Goal: Information Seeking & Learning: Learn about a topic

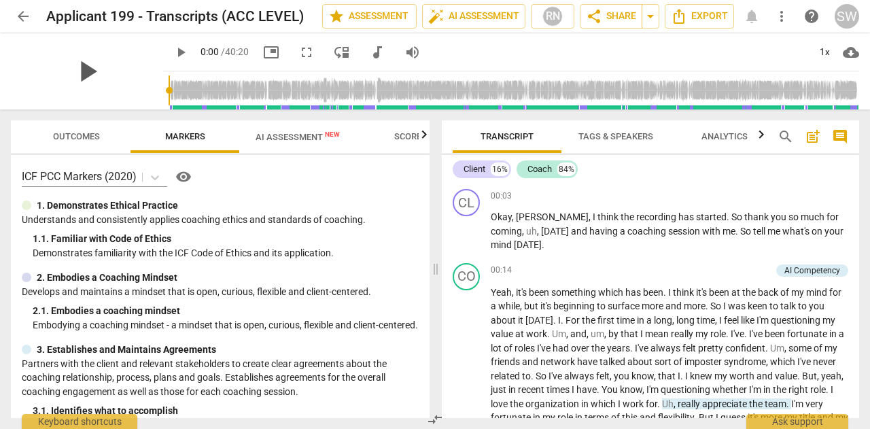
click at [105, 67] on span "play_arrow" at bounding box center [86, 71] width 35 height 35
click at [826, 53] on div "1x" at bounding box center [825, 52] width 26 height 22
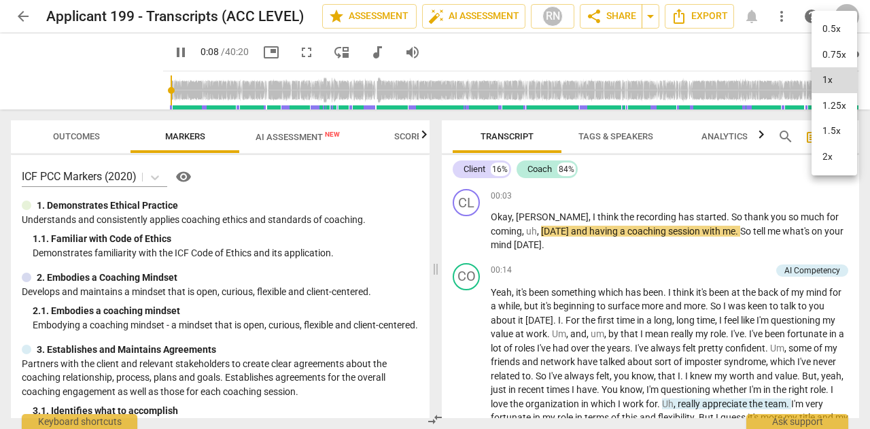
click at [836, 107] on li "1.25x" at bounding box center [835, 106] width 46 height 26
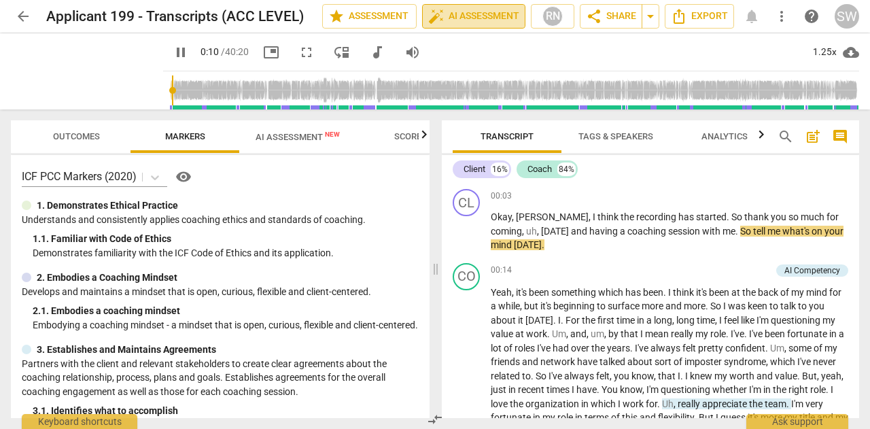
click at [485, 12] on span "auto_fix_high AI Assessment" at bounding box center [473, 16] width 91 height 16
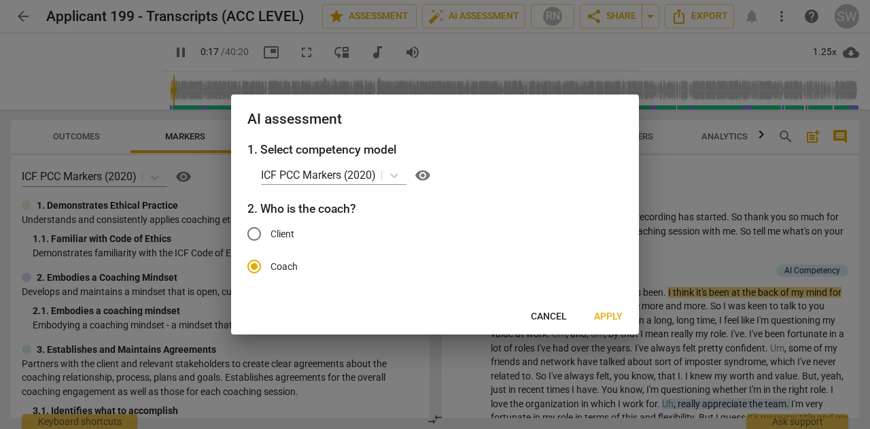
click at [549, 315] on span "Cancel" at bounding box center [549, 317] width 36 height 14
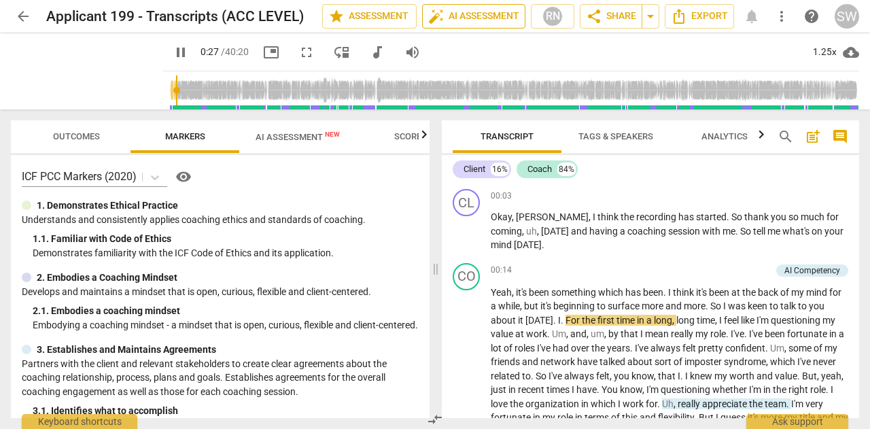
click at [479, 10] on span "auto_fix_high AI Assessment" at bounding box center [473, 16] width 91 height 16
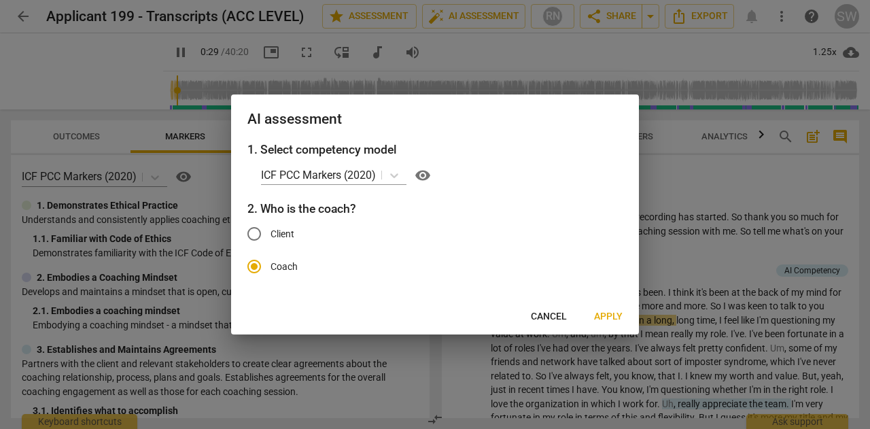
type input "29"
click at [257, 236] on input "Client" at bounding box center [254, 234] width 33 height 33
radio input "true"
radio input "false"
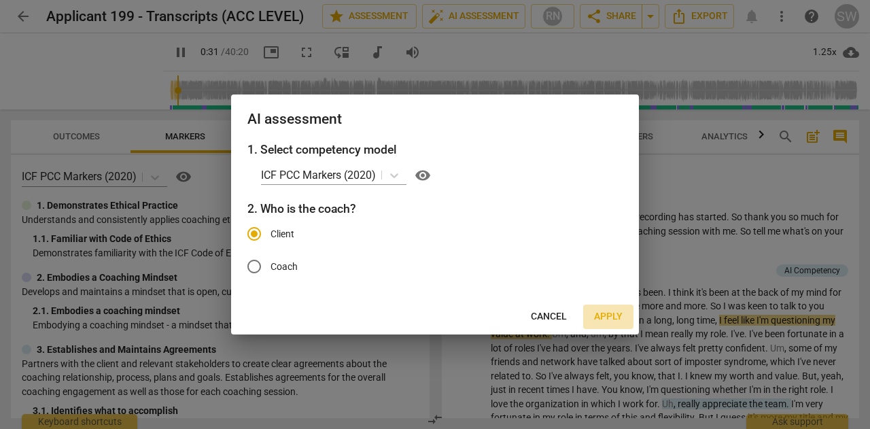
click at [602, 316] on span "Apply" at bounding box center [608, 317] width 29 height 14
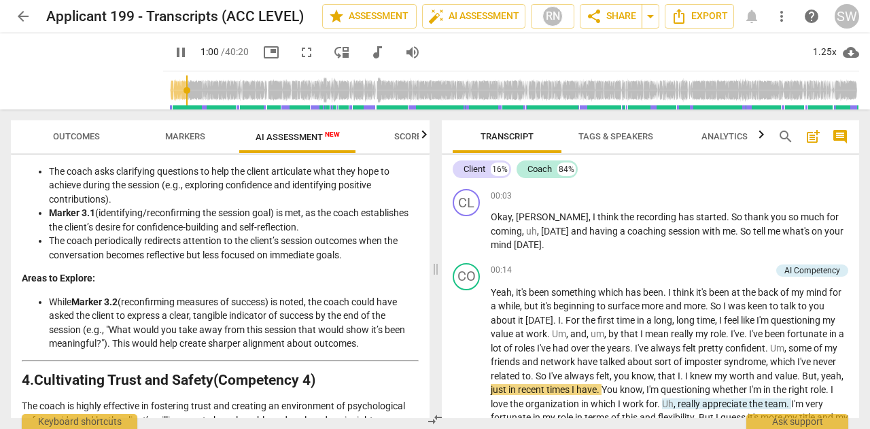
scroll to position [812, 0]
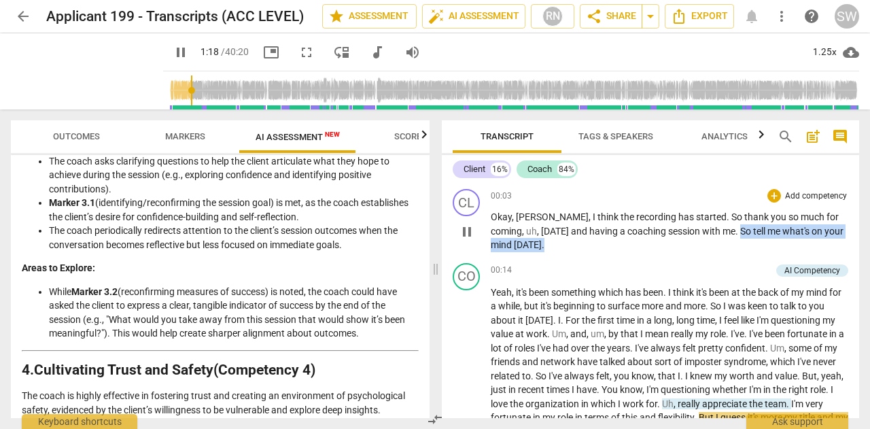
drag, startPoint x: 689, startPoint y: 229, endPoint x: 845, endPoint y: 232, distance: 155.7
click at [845, 232] on div "CL play_arrow pause 00:03 + Add competency keyboard_arrow_right Okay , [PERSON_…" at bounding box center [651, 221] width 418 height 74
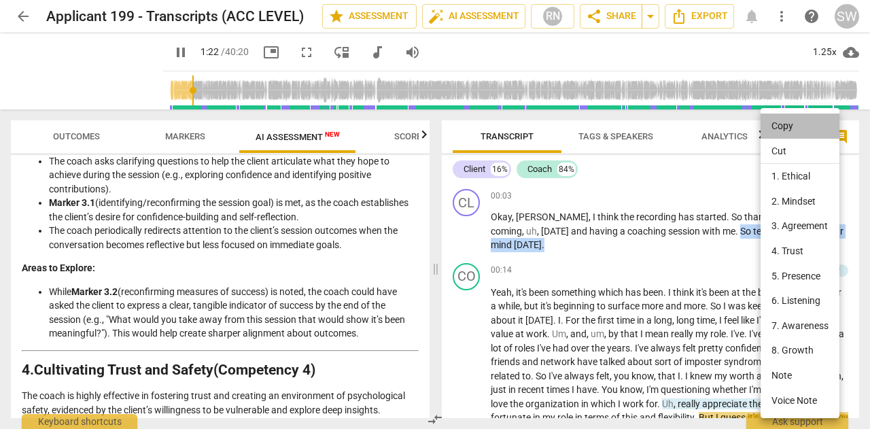
click at [785, 127] on li "Copy" at bounding box center [800, 126] width 79 height 25
copy p "So tell me what's on your mind [DATE] ."
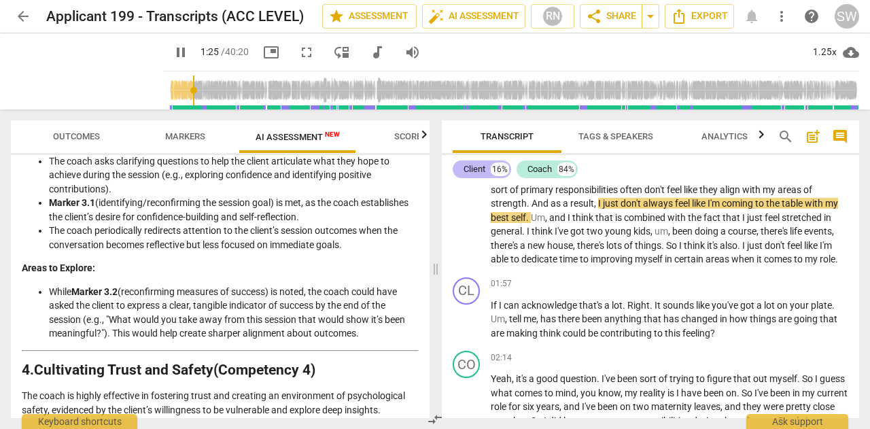
click at [469, 171] on div "Client" at bounding box center [475, 170] width 22 height 14
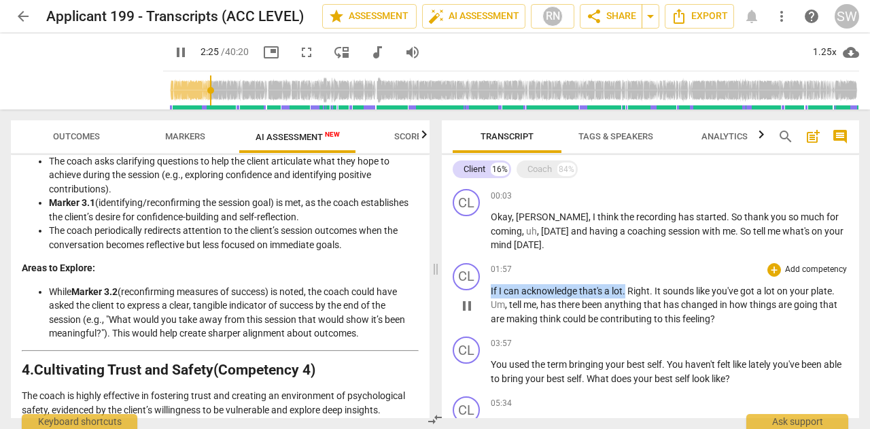
drag, startPoint x: 491, startPoint y: 276, endPoint x: 627, endPoint y: 282, distance: 136.1
click at [627, 284] on p "If I can acknowledge that's a lot . Right . It sounds like you've got a lot on …" at bounding box center [670, 305] width 358 height 42
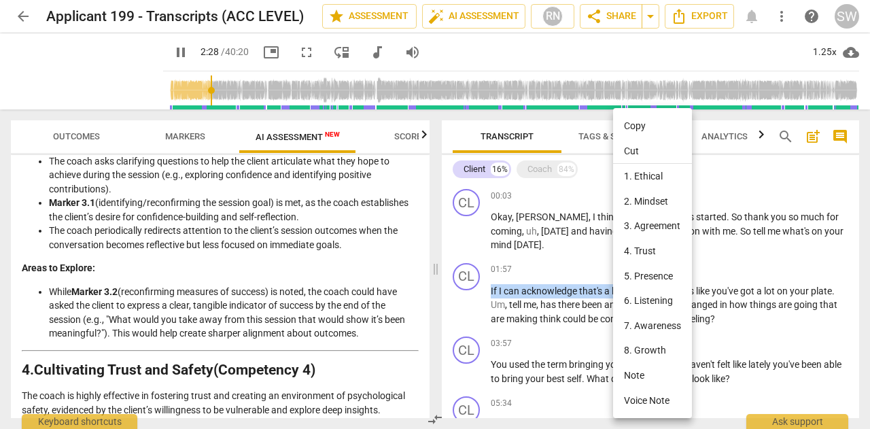
click at [632, 127] on li "Copy" at bounding box center [652, 126] width 79 height 25
copy p "If I can acknowledge that's a lot ."
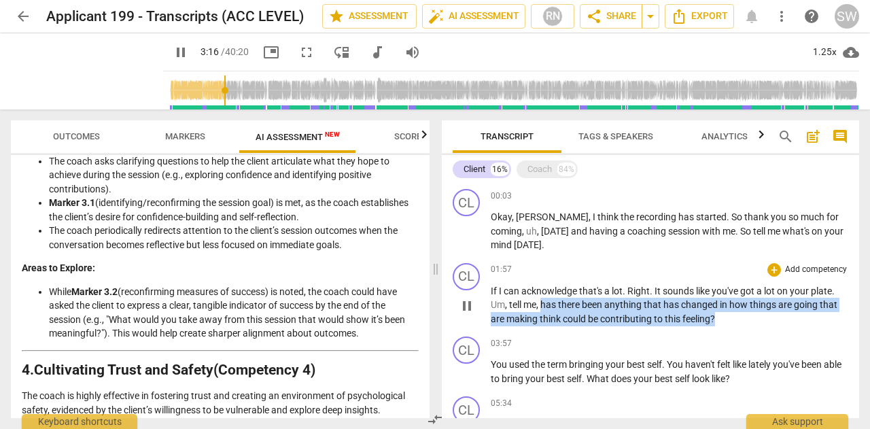
drag, startPoint x: 543, startPoint y: 290, endPoint x: 719, endPoint y: 302, distance: 177.2
click at [719, 302] on p "If I can acknowledge that's a lot . Right . It sounds like you've got a lot on …" at bounding box center [670, 305] width 358 height 42
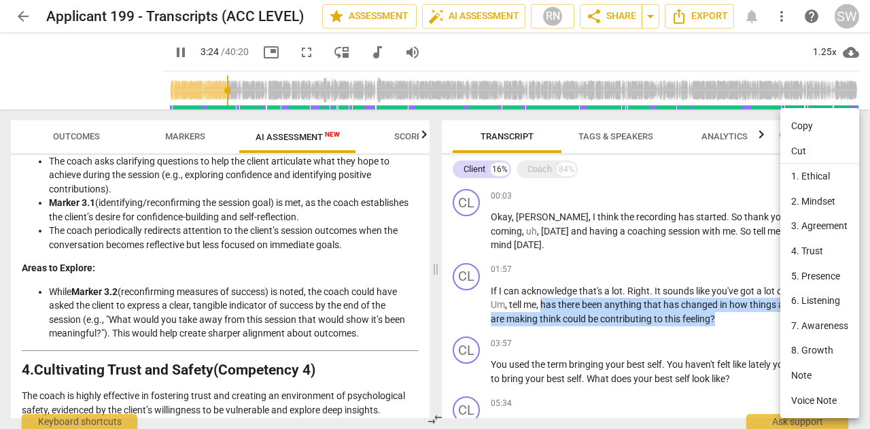
click at [798, 125] on li "Copy" at bounding box center [820, 126] width 79 height 25
copy p "has there been anything that has changed in how things are going that are makin…"
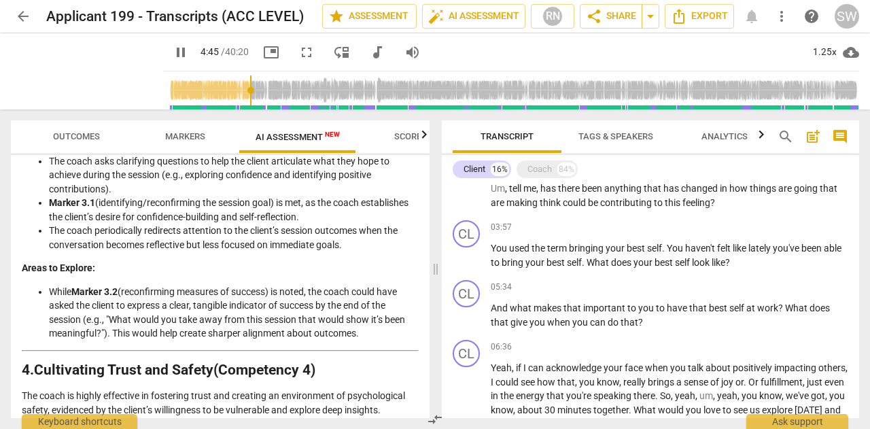
scroll to position [117, 0]
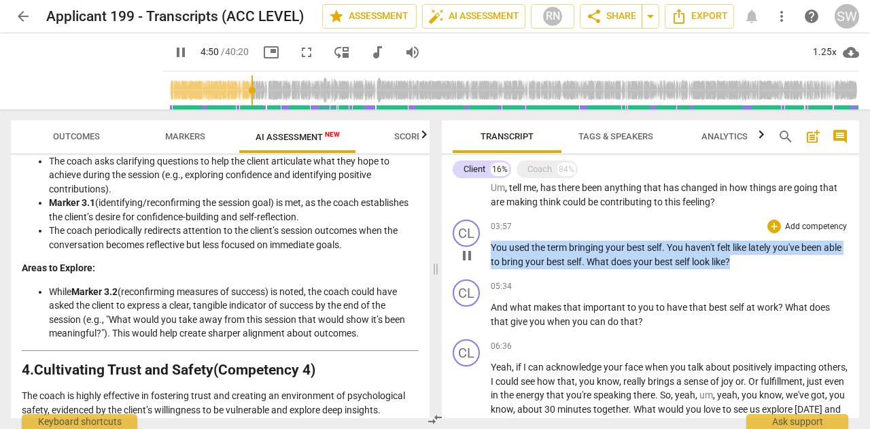
drag, startPoint x: 492, startPoint y: 233, endPoint x: 777, endPoint y: 251, distance: 285.5
click at [777, 251] on p "You used the term bringing your best self . You haven't felt like lately you've…" at bounding box center [670, 255] width 358 height 28
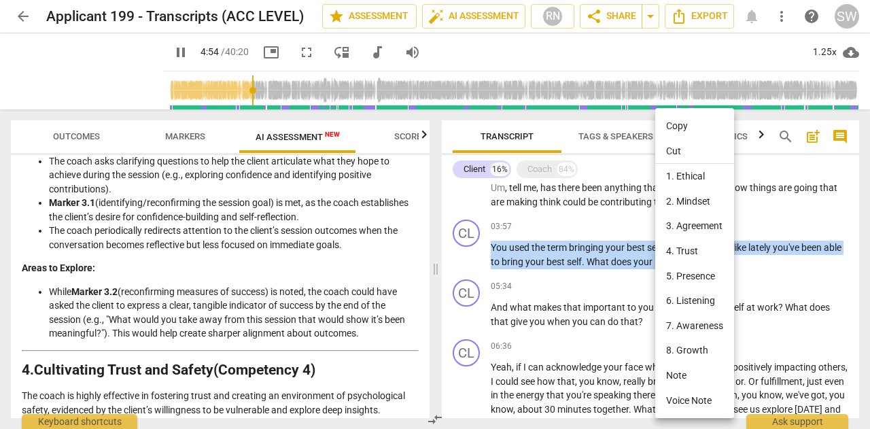
click at [692, 123] on li "Copy" at bounding box center [695, 126] width 79 height 25
copy p "You used the term bringing your best self . You haven't felt like lately you've…"
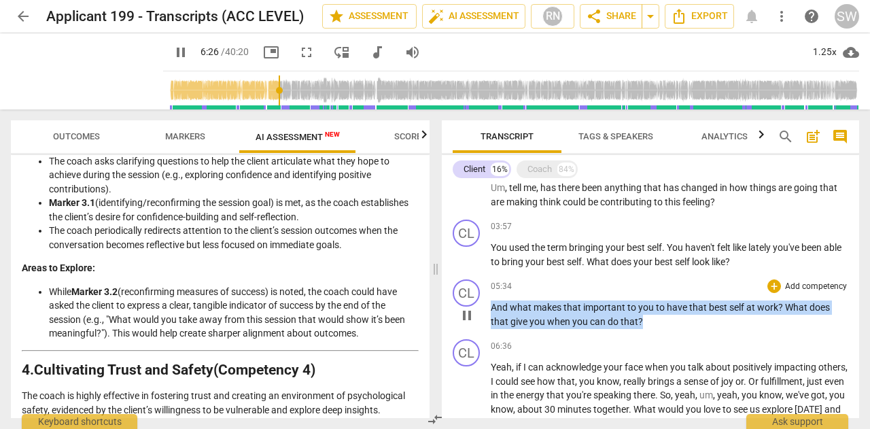
drag, startPoint x: 492, startPoint y: 294, endPoint x: 665, endPoint y: 305, distance: 173.1
click at [665, 305] on p "And what makes that important to you to have that best self at work ? What does…" at bounding box center [670, 315] width 358 height 28
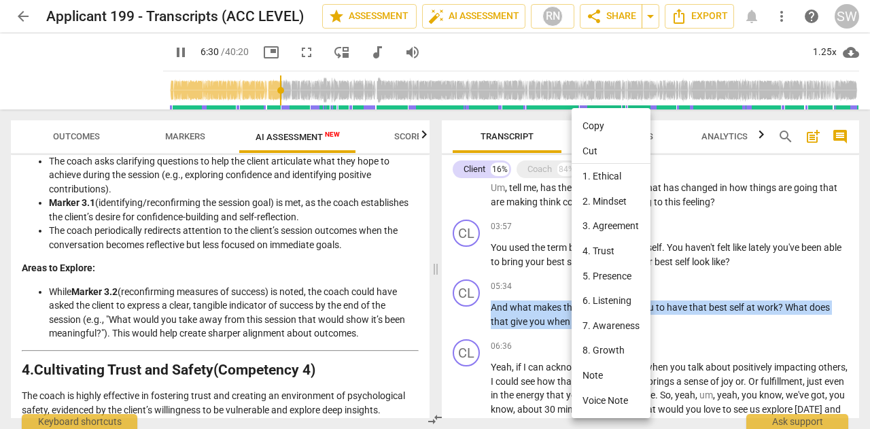
click at [608, 127] on li "Copy" at bounding box center [611, 126] width 79 height 25
copy p "And what makes that important to you to have that best self at work ? What does…"
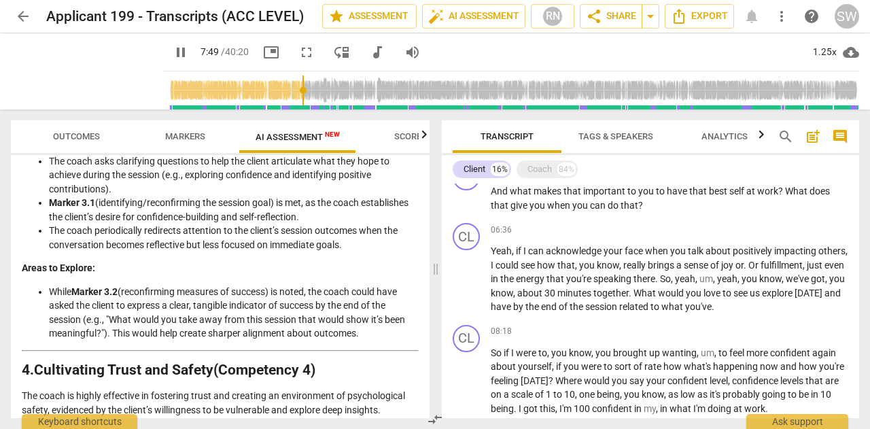
scroll to position [244, 0]
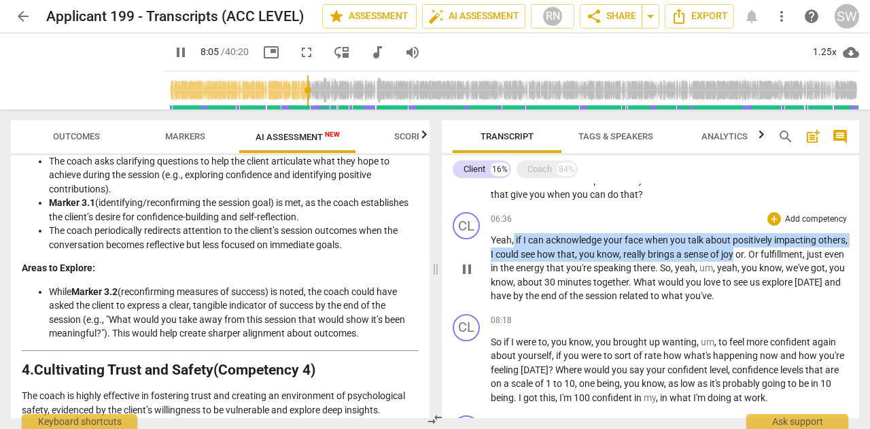
drag, startPoint x: 514, startPoint y: 224, endPoint x: 767, endPoint y: 240, distance: 253.5
click at [767, 240] on p "Yeah , if I can acknowledge your face when you talk about positively impacting …" at bounding box center [670, 268] width 358 height 70
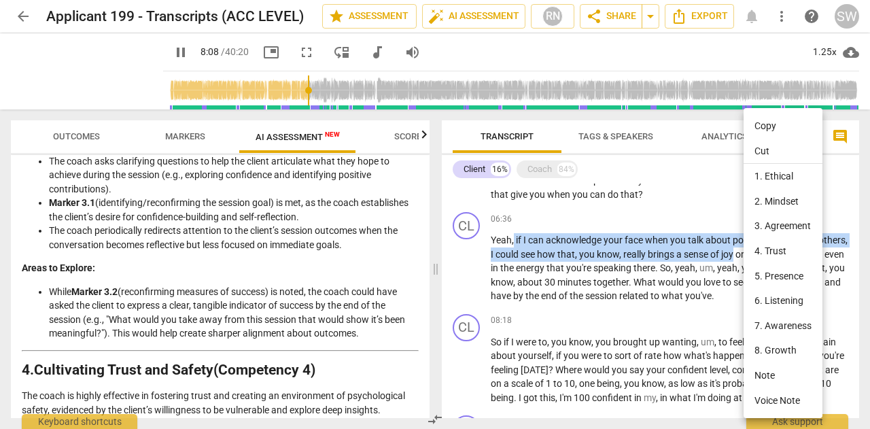
click at [762, 126] on li "Copy" at bounding box center [783, 126] width 79 height 25
copy p "if I can acknowledge your face when you talk about positively impacting others …"
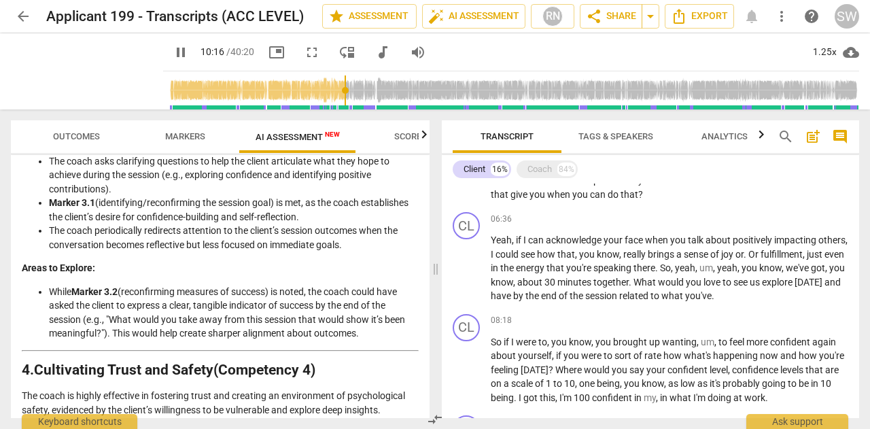
scroll to position [724, 0]
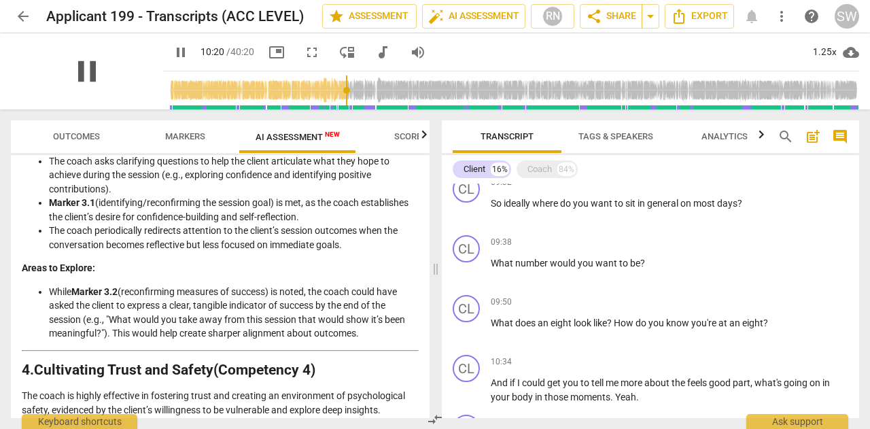
click at [105, 70] on span "pause" at bounding box center [86, 71] width 35 height 35
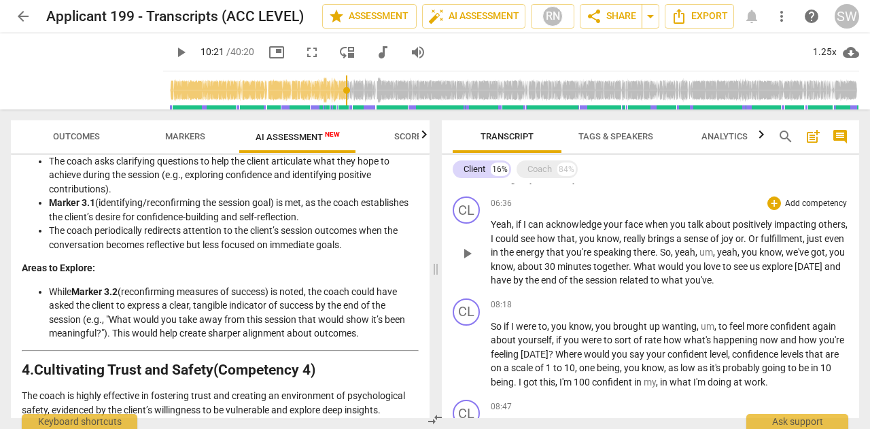
scroll to position [271, 0]
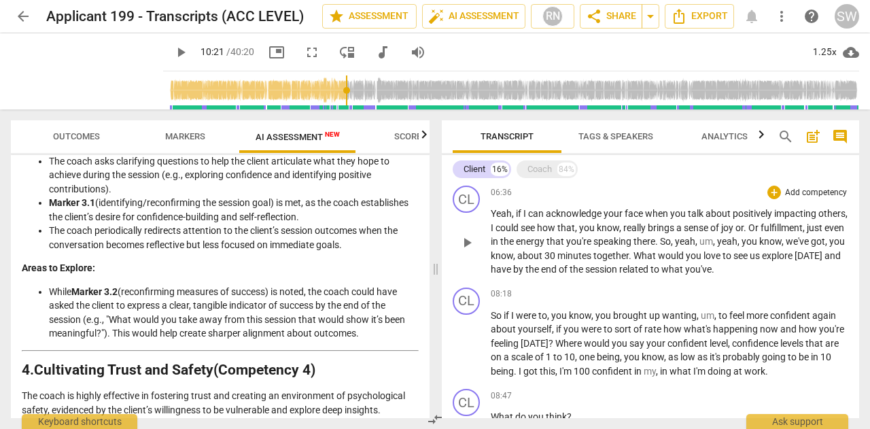
click at [658, 250] on span "What" at bounding box center [646, 255] width 24 height 11
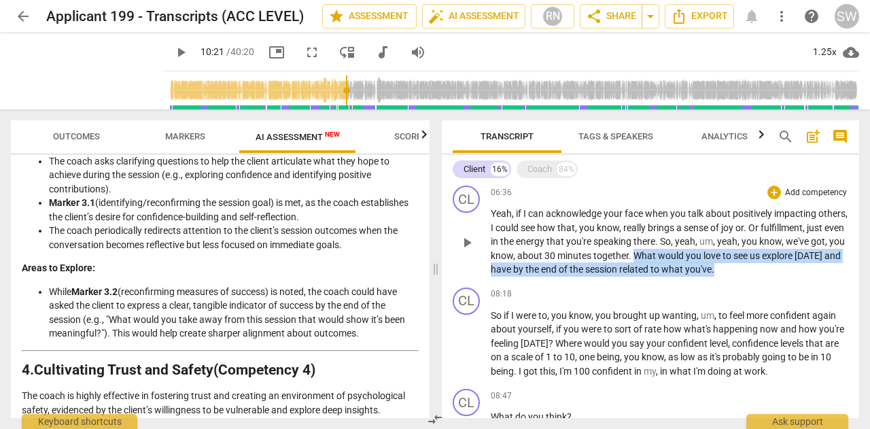
drag, startPoint x: 695, startPoint y: 242, endPoint x: 811, endPoint y: 252, distance: 116.0
click at [811, 252] on p "Yeah , if I can acknowledge your face when you talk about positively impacting …" at bounding box center [670, 242] width 358 height 70
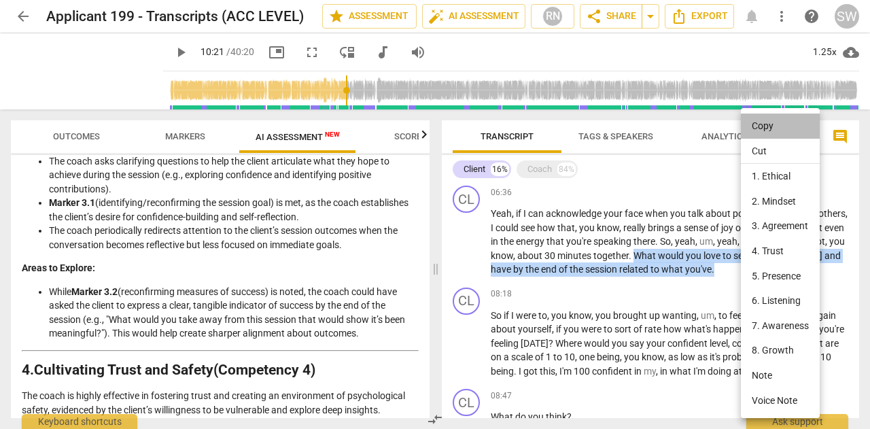
click at [774, 129] on li "Copy" at bounding box center [780, 126] width 79 height 25
copy p "What would you love to see us explore [DATE] and have by the end of the session…"
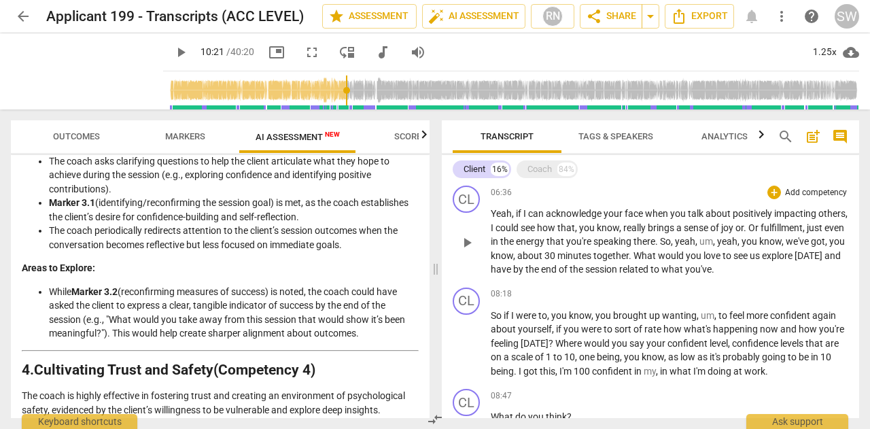
click at [853, 214] on div "CL play_arrow pause 06:36 + Add competency keyboard_arrow_right Yeah , if I can…" at bounding box center [651, 231] width 418 height 102
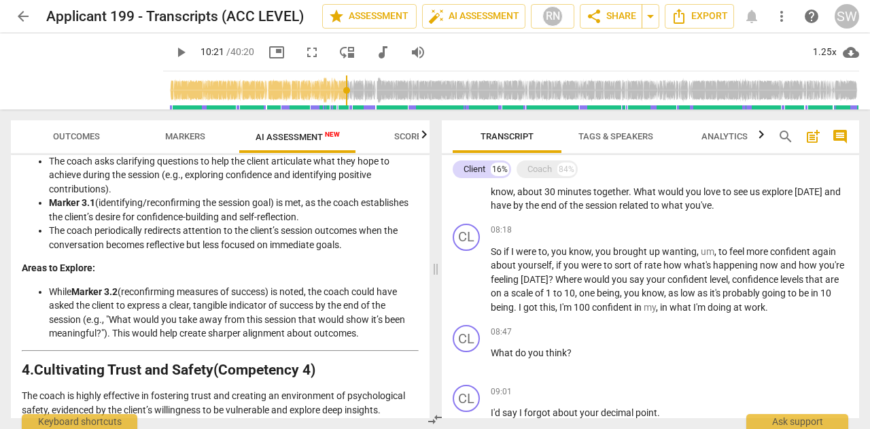
scroll to position [339, 0]
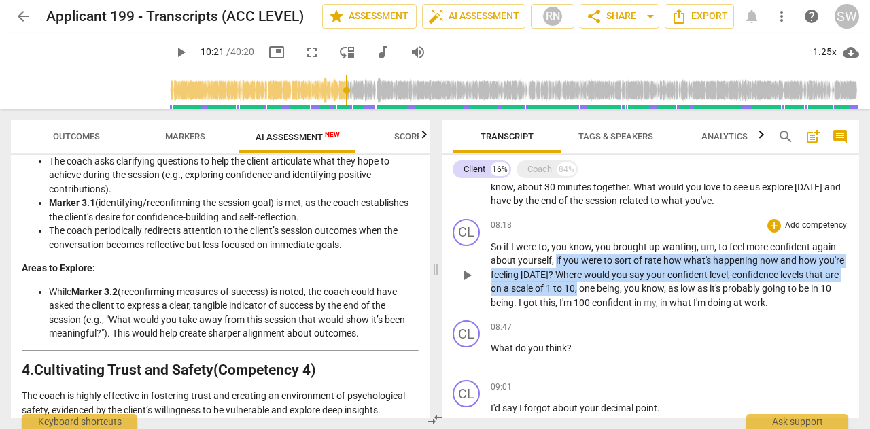
drag, startPoint x: 555, startPoint y: 246, endPoint x: 578, endPoint y: 274, distance: 36.2
click at [578, 274] on p "So if I were to , you know , you brought up wanting , um , to feel more confide…" at bounding box center [670, 275] width 358 height 70
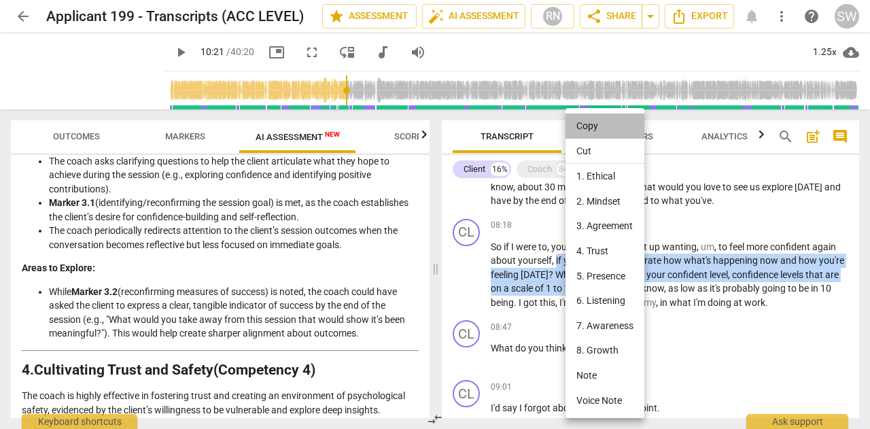
click at [598, 123] on li "Copy" at bounding box center [605, 126] width 79 height 25
copy p "if you were to sort of rate how what's happening now and how you're feeling [DA…"
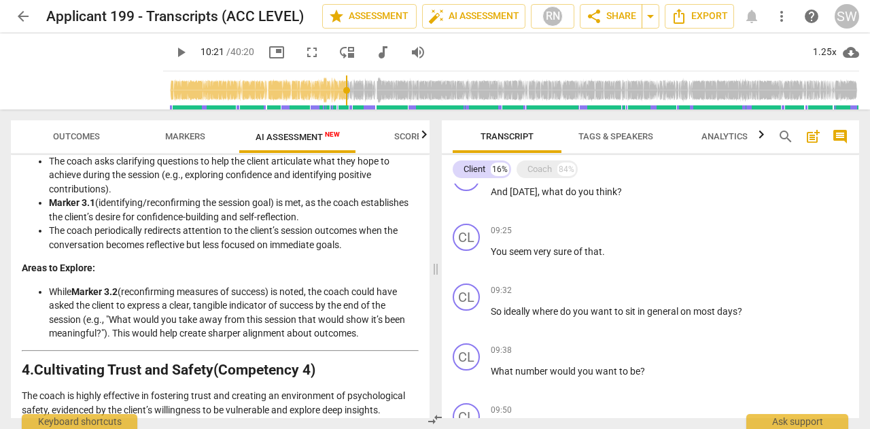
scroll to position [631, 0]
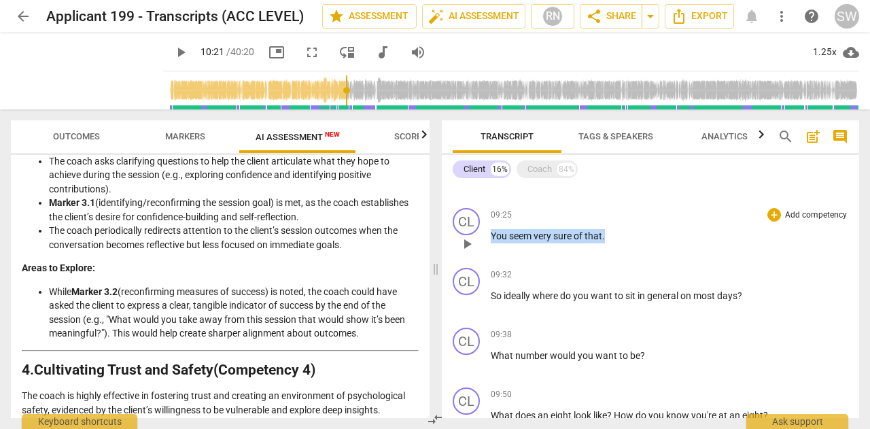
drag, startPoint x: 492, startPoint y: 223, endPoint x: 643, endPoint y: 225, distance: 150.3
click at [643, 229] on p "You seem very sure of that ." at bounding box center [670, 236] width 358 height 14
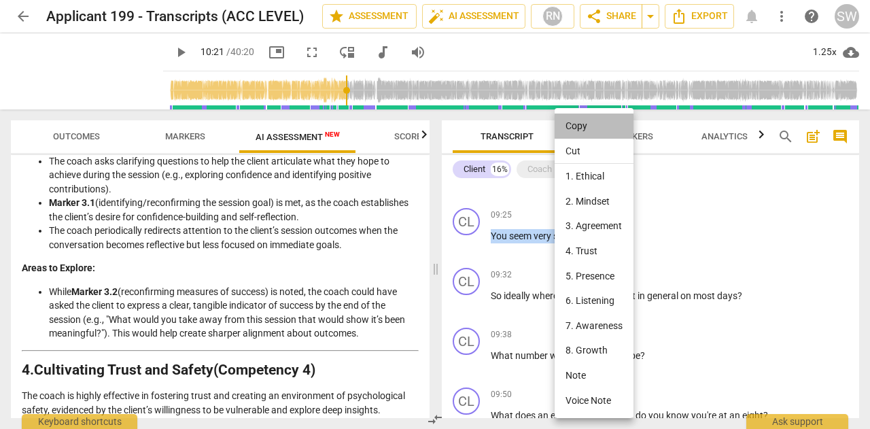
click at [586, 134] on li "Copy" at bounding box center [594, 126] width 79 height 25
copy p "You seem very sure of that ."
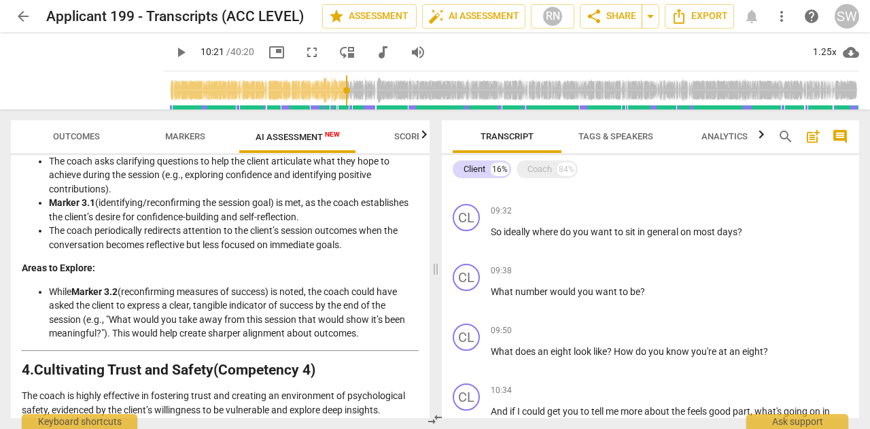
scroll to position [695, 0]
drag, startPoint x: 492, startPoint y: 277, endPoint x: 658, endPoint y: 274, distance: 165.9
click at [658, 285] on p "What number would you want to be ?" at bounding box center [670, 292] width 358 height 14
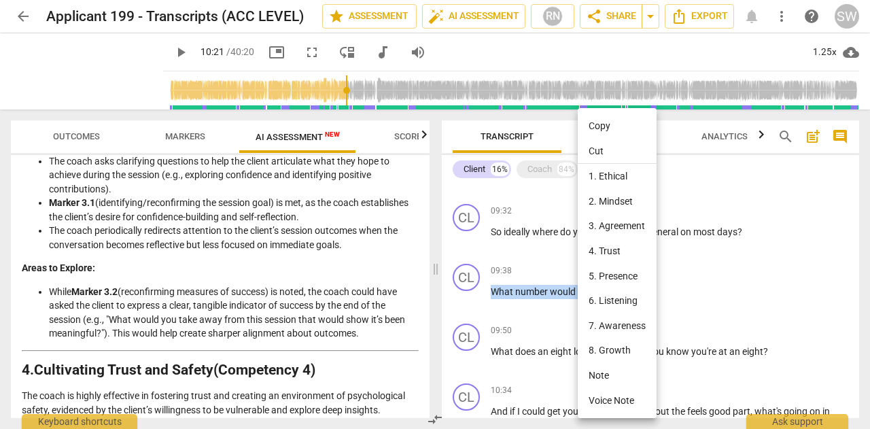
click at [598, 126] on li "Copy" at bounding box center [617, 126] width 79 height 25
copy p "What number would you want to be ?"
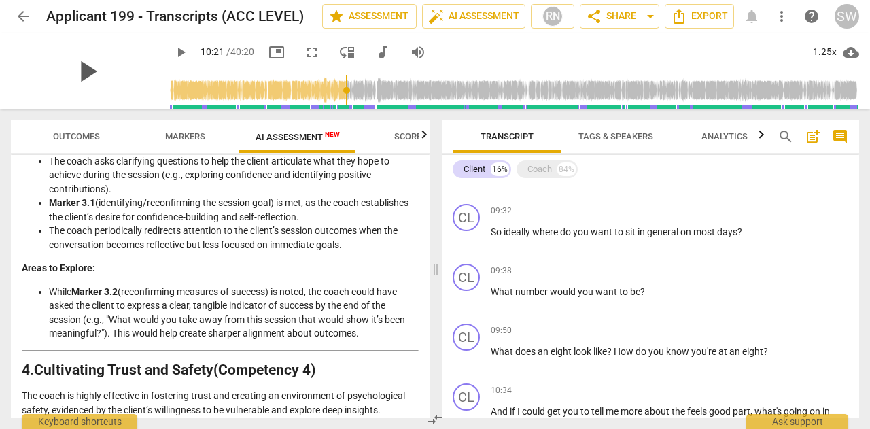
click at [105, 74] on span "play_arrow" at bounding box center [86, 71] width 35 height 35
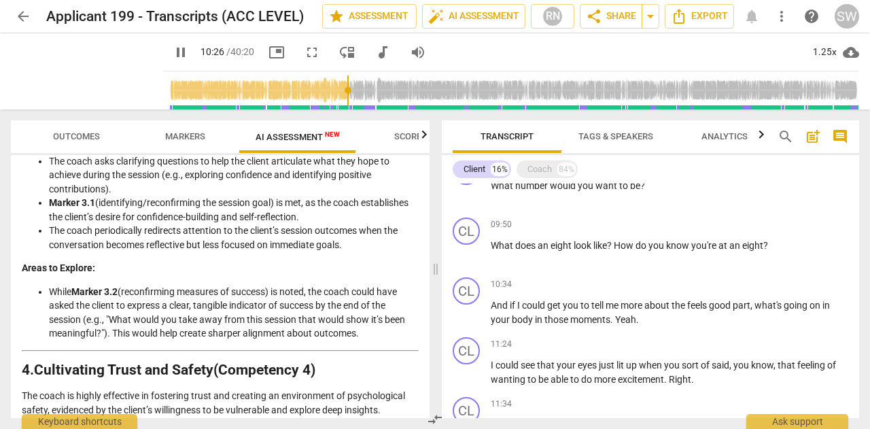
scroll to position [807, 0]
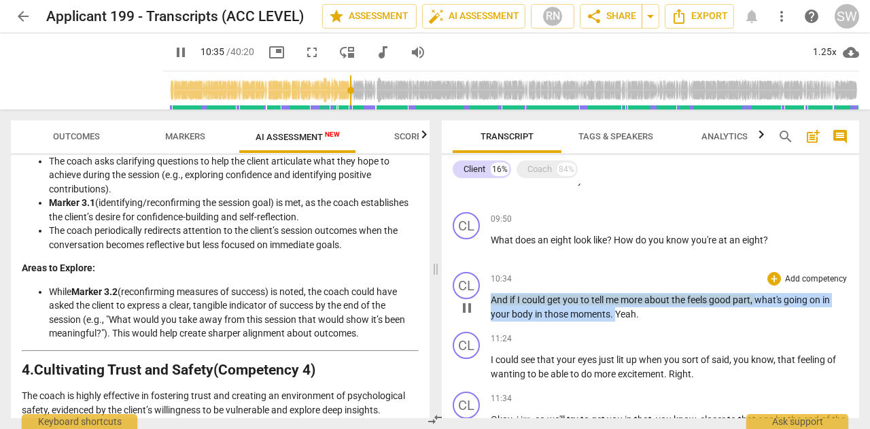
drag, startPoint x: 492, startPoint y: 286, endPoint x: 615, endPoint y: 300, distance: 123.2
click at [615, 300] on p "And if I could get you to tell me more about the feels good part , what's going…" at bounding box center [670, 307] width 358 height 28
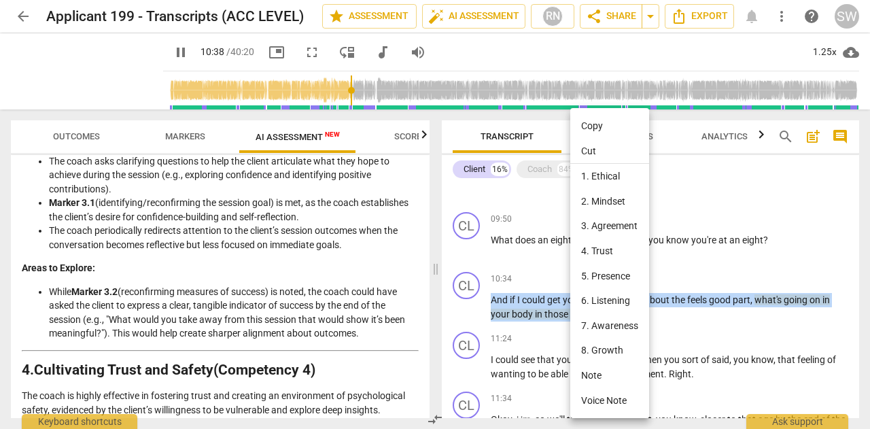
click at [599, 122] on li "Copy" at bounding box center [610, 126] width 79 height 25
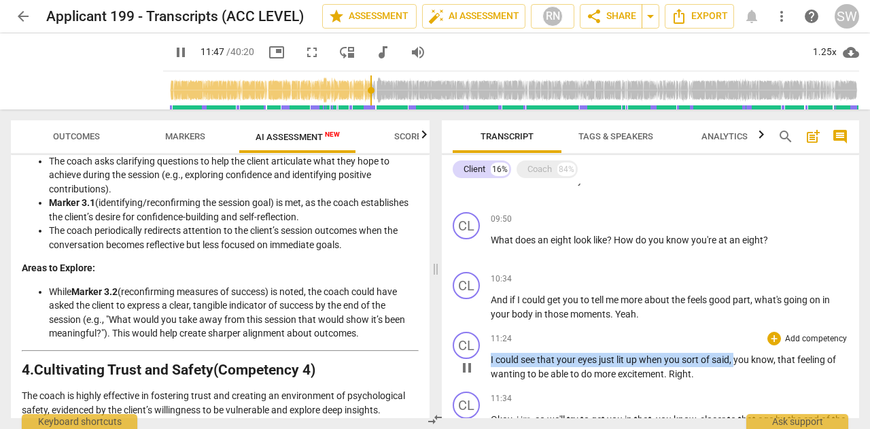
drag, startPoint x: 491, startPoint y: 343, endPoint x: 735, endPoint y: 341, distance: 244.1
click at [735, 353] on p "I could see that your eyes just lit up when you sort of said , you know , that …" at bounding box center [670, 367] width 358 height 28
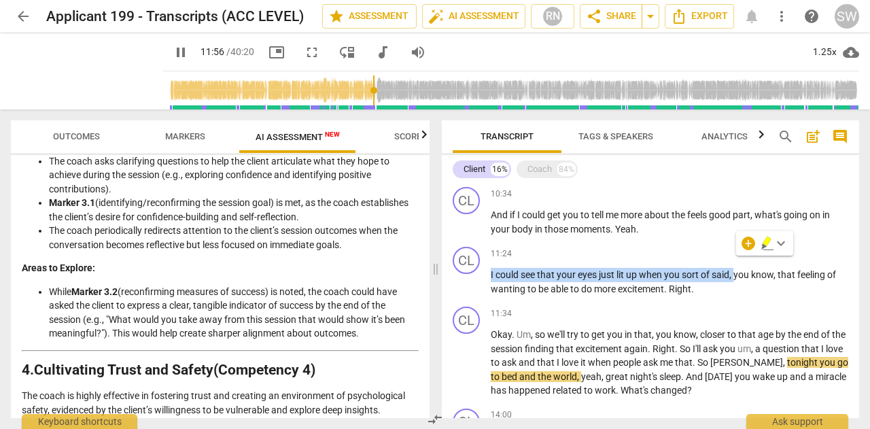
scroll to position [886, 0]
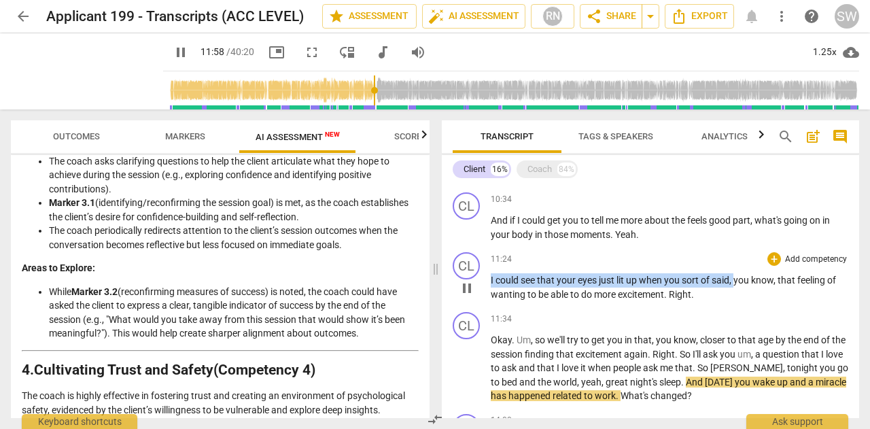
click at [559, 275] on span "your" at bounding box center [567, 280] width 21 height 11
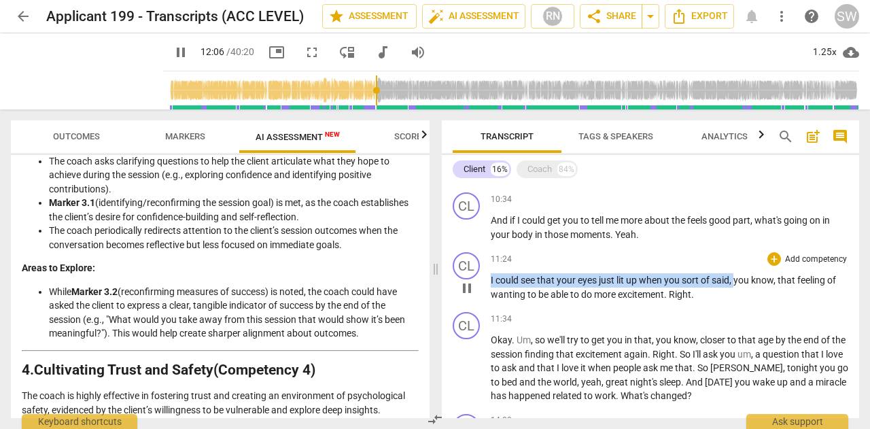
drag, startPoint x: 491, startPoint y: 265, endPoint x: 735, endPoint y: 269, distance: 244.2
click at [735, 273] on p "I could see that your eyes just lit up when you sort of said , you know , that …" at bounding box center [670, 287] width 358 height 28
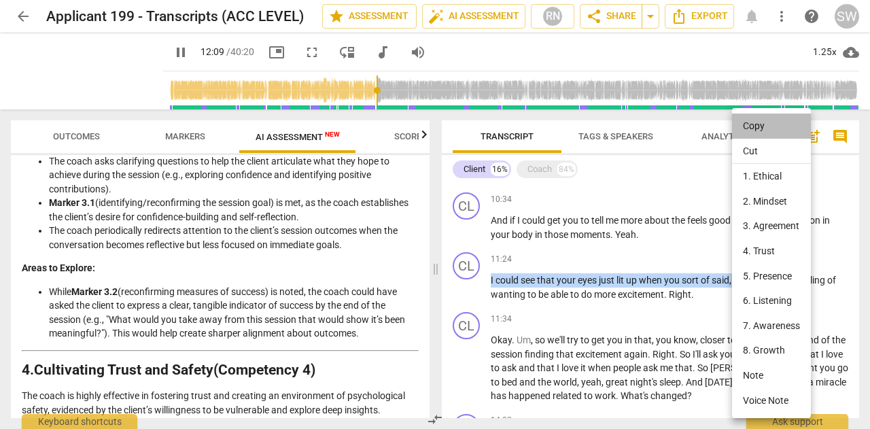
click at [751, 125] on li "Copy" at bounding box center [771, 126] width 79 height 25
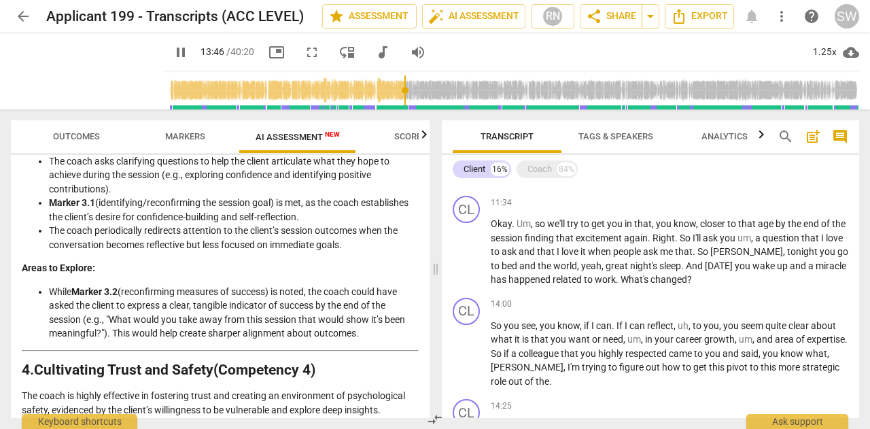
scroll to position [992, 0]
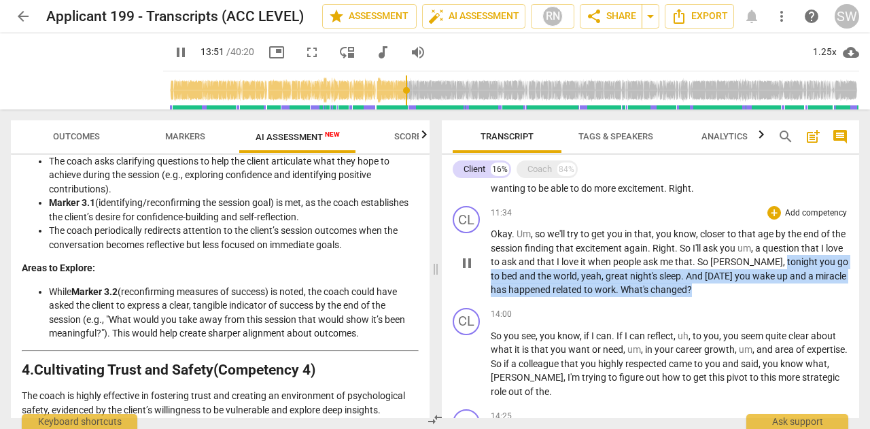
drag, startPoint x: 760, startPoint y: 245, endPoint x: 749, endPoint y: 274, distance: 31.0
click at [749, 274] on p "Okay . Um , so we'll try to get you in that , you know , closer to that age by …" at bounding box center [670, 262] width 358 height 70
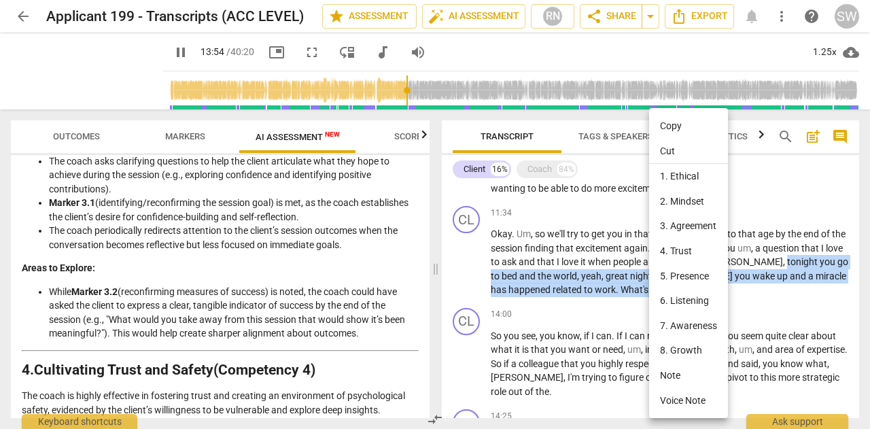
click at [683, 130] on li "Copy" at bounding box center [688, 126] width 79 height 25
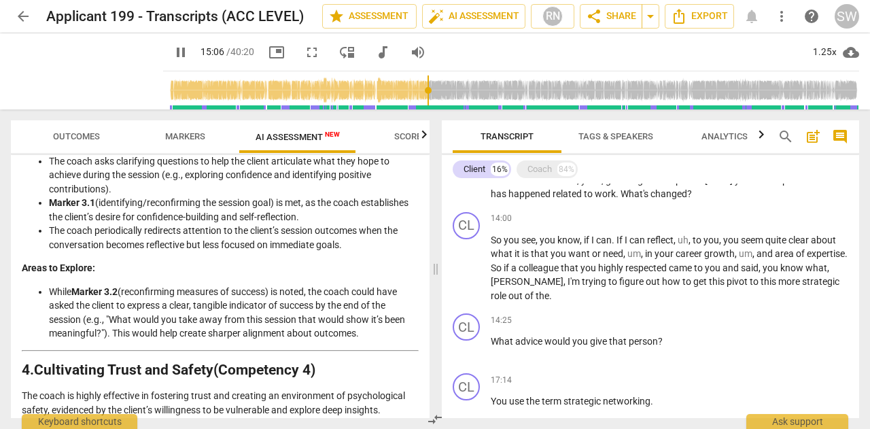
scroll to position [1093, 0]
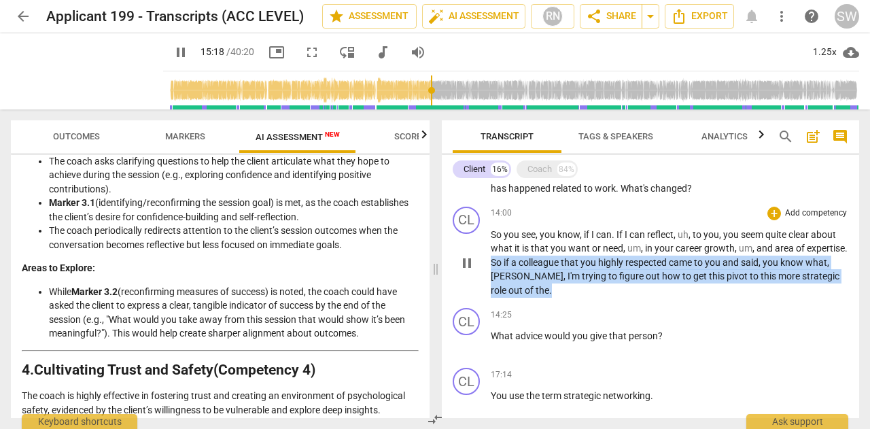
drag, startPoint x: 536, startPoint y: 247, endPoint x: 566, endPoint y: 279, distance: 43.8
click at [566, 279] on p "So you see , you know , if I can . If I can reflect , uh , to you , you seem qu…" at bounding box center [670, 263] width 358 height 70
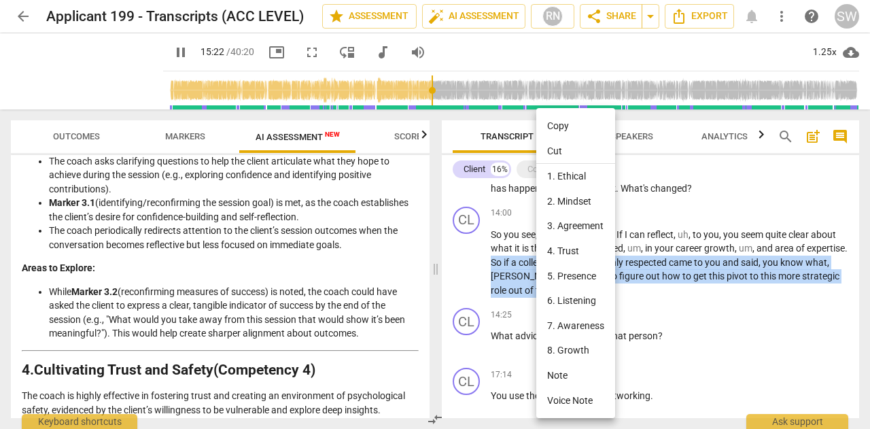
click at [562, 129] on li "Copy" at bounding box center [576, 126] width 79 height 25
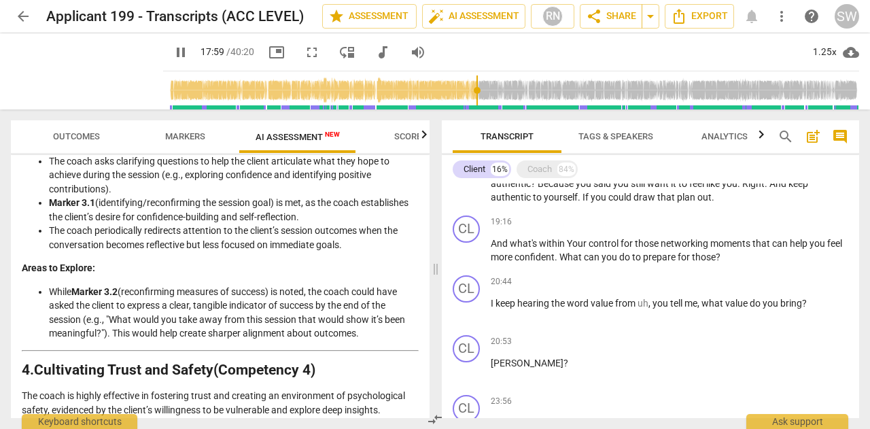
scroll to position [1406, 0]
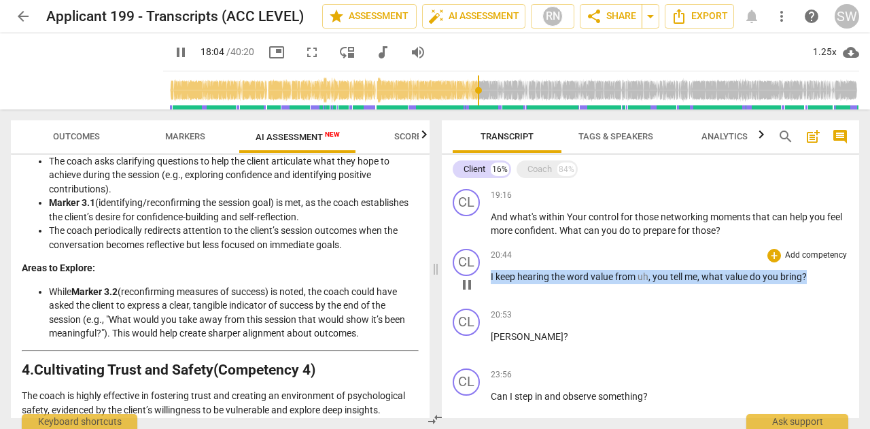
drag, startPoint x: 491, startPoint y: 260, endPoint x: 824, endPoint y: 270, distance: 333.3
click at [824, 270] on div "20:44 + Add competency keyboard_arrow_right I keep hearing the word value from …" at bounding box center [670, 273] width 358 height 49
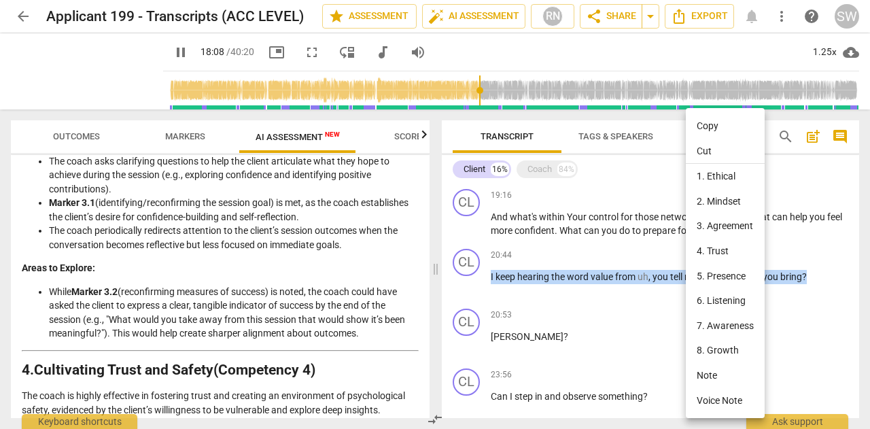
click at [728, 130] on li "Copy" at bounding box center [725, 126] width 79 height 25
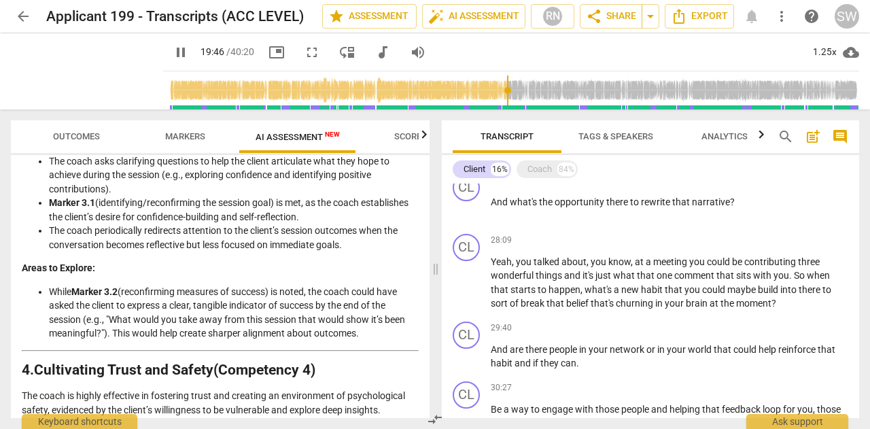
scroll to position [1905, 0]
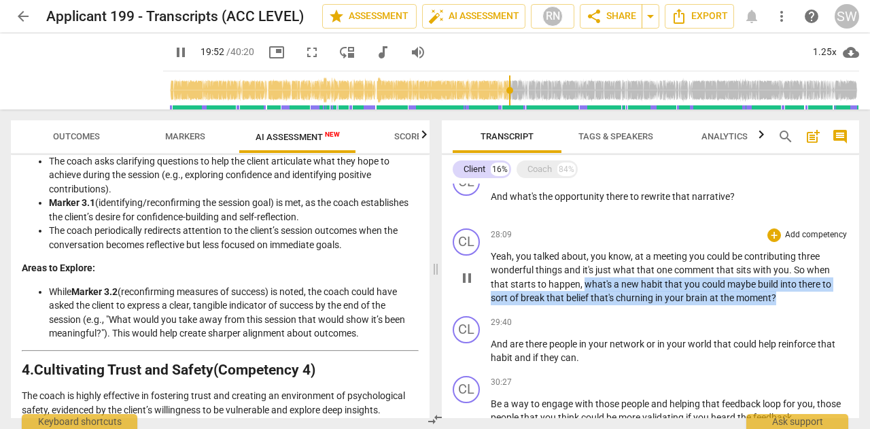
drag, startPoint x: 582, startPoint y: 272, endPoint x: 792, endPoint y: 286, distance: 209.9
click at [792, 286] on p "Yeah , you talked about , you know , at a meeting you could be contributing thr…" at bounding box center [670, 278] width 358 height 56
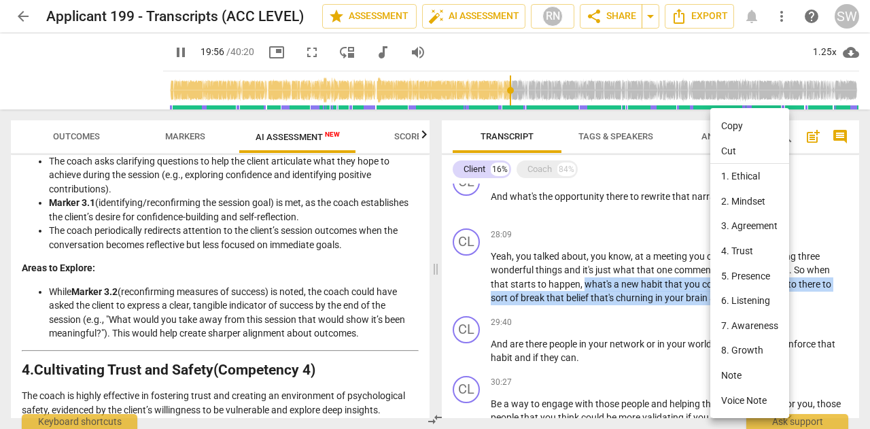
click at [736, 126] on li "Copy" at bounding box center [750, 126] width 79 height 25
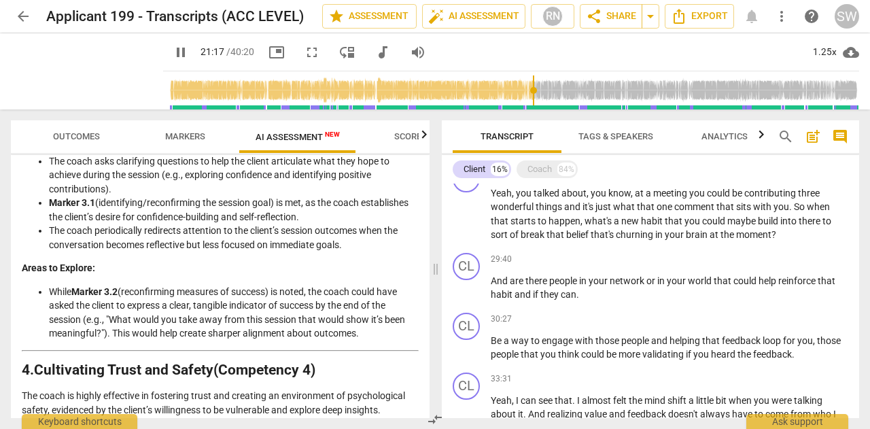
scroll to position [1980, 0]
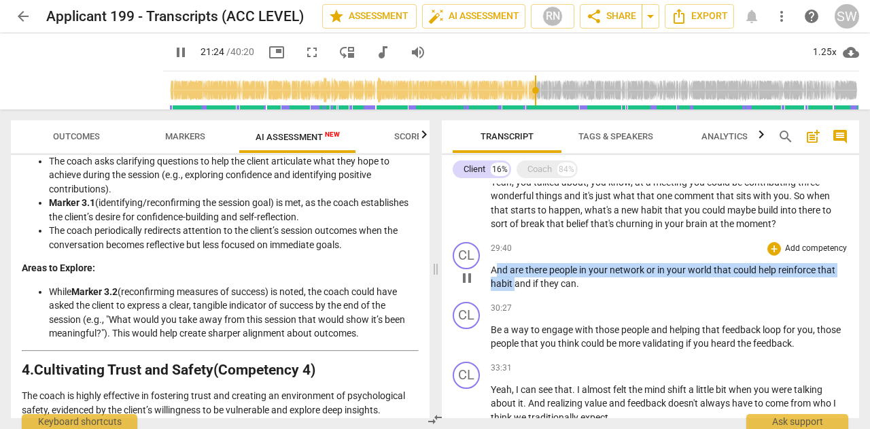
drag, startPoint x: 494, startPoint y: 256, endPoint x: 515, endPoint y: 271, distance: 25.8
click at [515, 271] on p "And are there people in your network or in your world that could help reinforce…" at bounding box center [670, 277] width 358 height 28
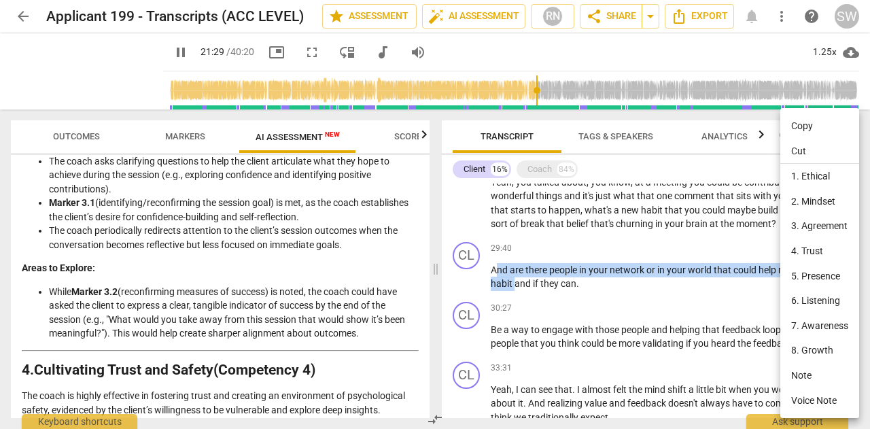
click at [798, 124] on li "Copy" at bounding box center [820, 126] width 79 height 25
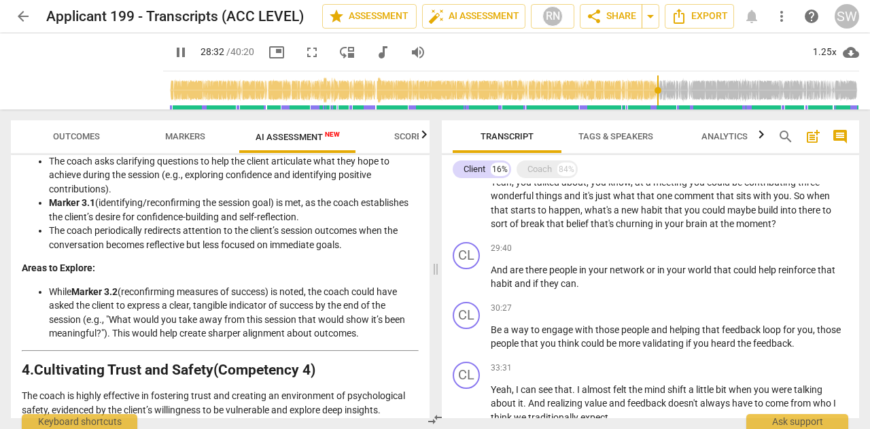
click at [672, 90] on input "range" at bounding box center [514, 91] width 691 height 44
click at [689, 92] on input "range" at bounding box center [514, 91] width 691 height 44
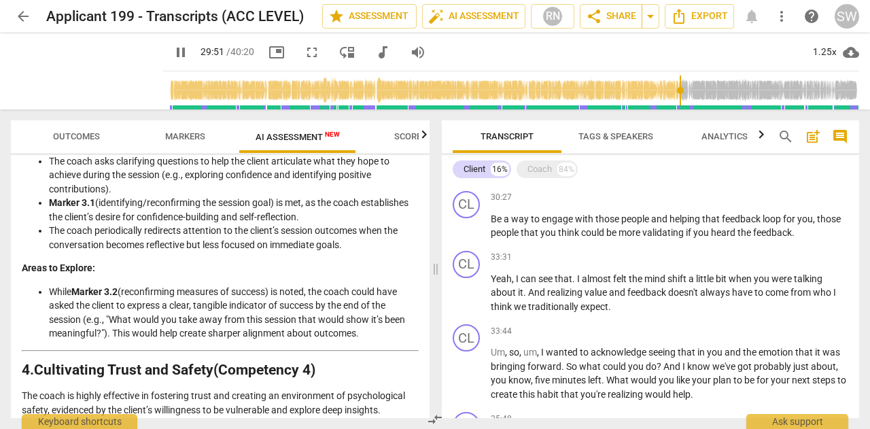
scroll to position [2096, 0]
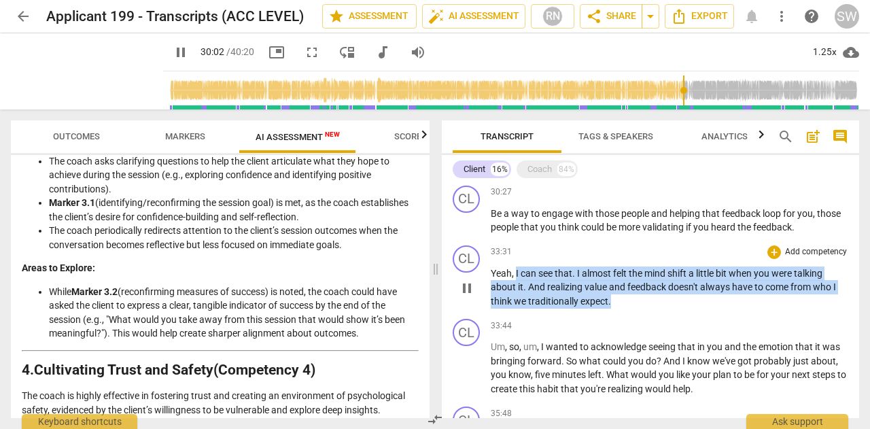
drag, startPoint x: 515, startPoint y: 259, endPoint x: 619, endPoint y: 288, distance: 107.9
click at [619, 288] on p "Yeah , I can see that . I almost felt the mind shift a little bit when you were…" at bounding box center [670, 288] width 358 height 42
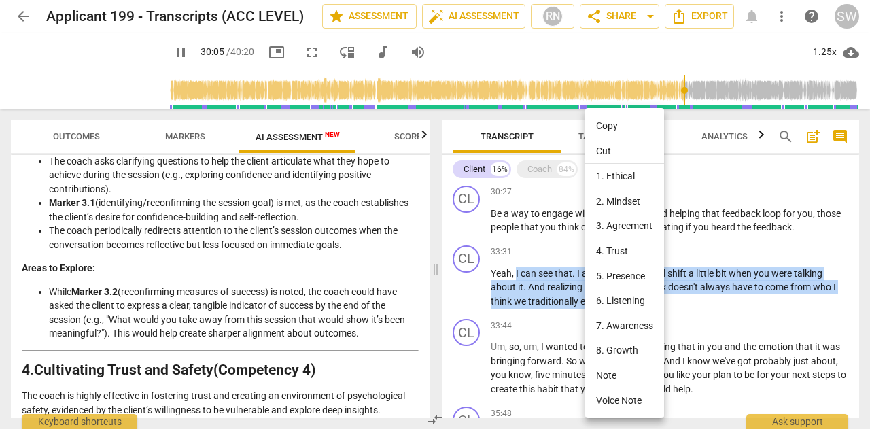
click at [609, 129] on li "Copy" at bounding box center [624, 126] width 79 height 25
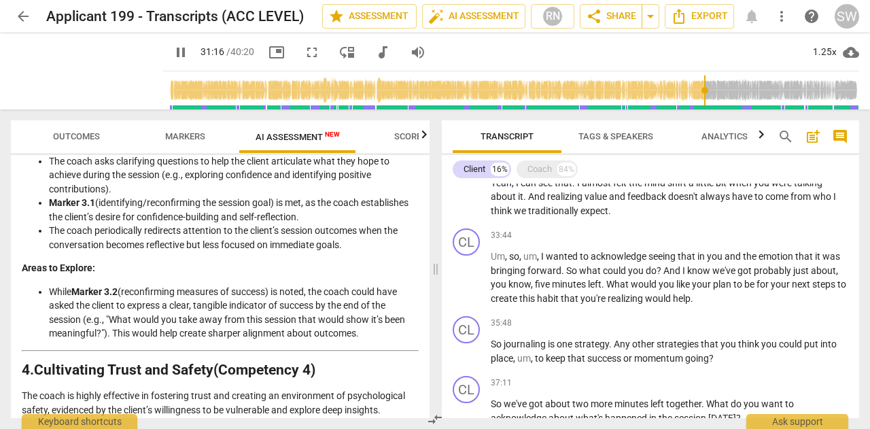
scroll to position [2192, 0]
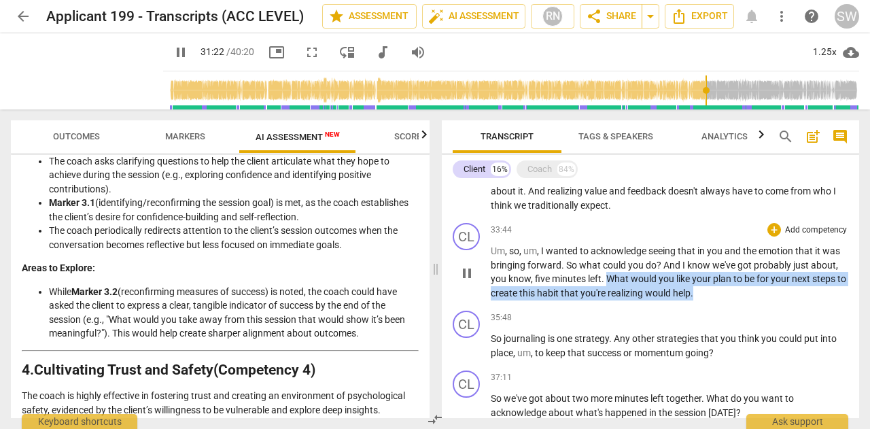
drag, startPoint x: 608, startPoint y: 263, endPoint x: 728, endPoint y: 276, distance: 121.1
click at [728, 276] on p "Um , so , um , I wanted to acknowledge seeing that in you and the emotion that …" at bounding box center [670, 272] width 358 height 56
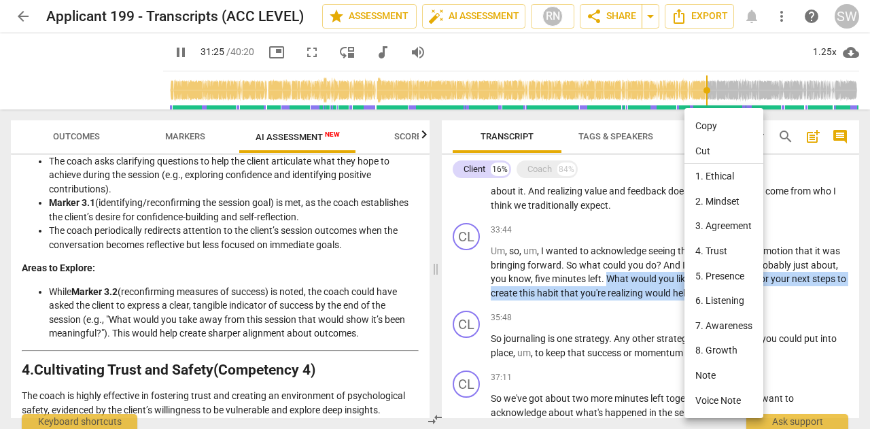
click at [716, 119] on li "Copy" at bounding box center [724, 126] width 79 height 25
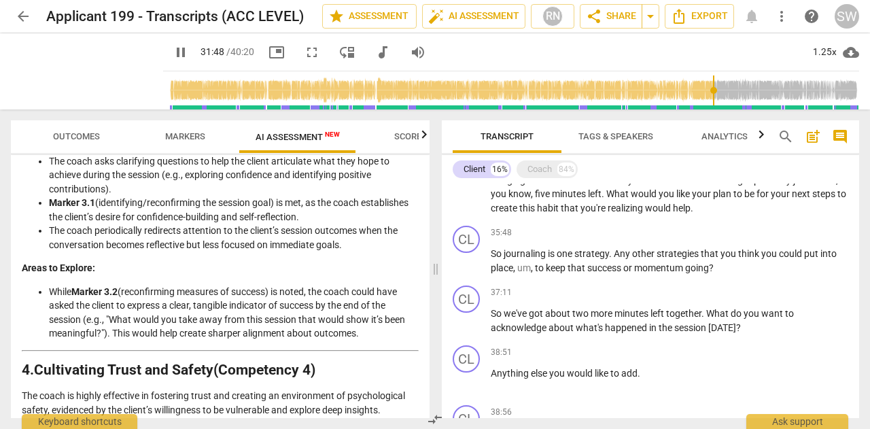
scroll to position [2288, 0]
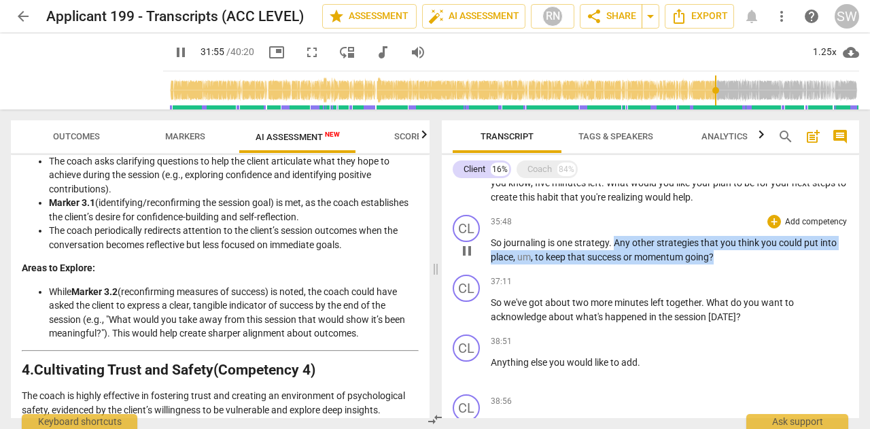
drag, startPoint x: 614, startPoint y: 230, endPoint x: 734, endPoint y: 241, distance: 120.9
click at [734, 241] on p "So journaling is one strategy . Any other strategies that you think you could p…" at bounding box center [670, 250] width 358 height 28
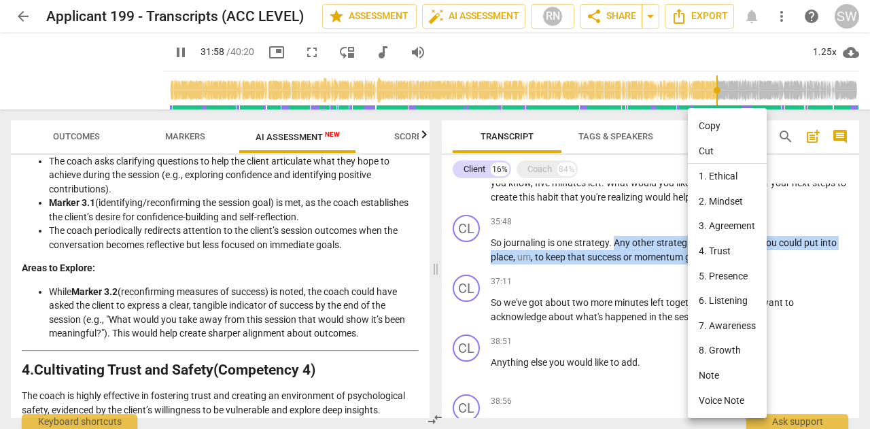
click at [718, 125] on li "Copy" at bounding box center [727, 126] width 79 height 25
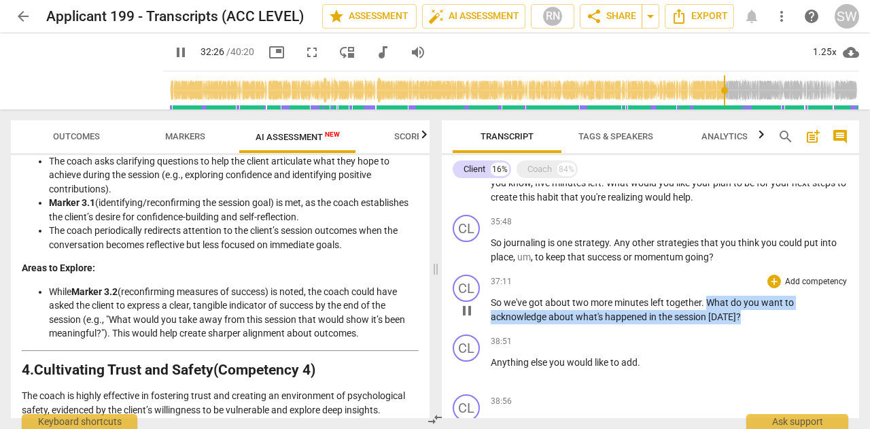
drag, startPoint x: 708, startPoint y: 287, endPoint x: 753, endPoint y: 300, distance: 46.7
click at [753, 300] on p "So we've got about two more minutes left together . What do you want to acknowl…" at bounding box center [670, 310] width 358 height 28
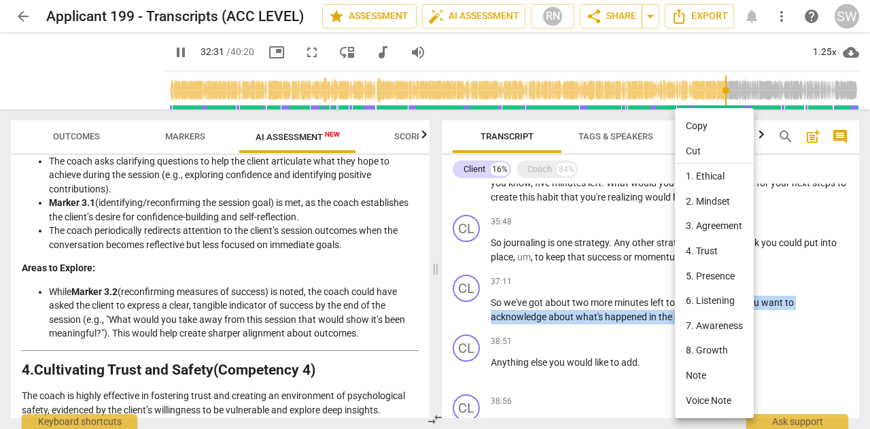
click at [706, 133] on li "Copy" at bounding box center [714, 126] width 79 height 25
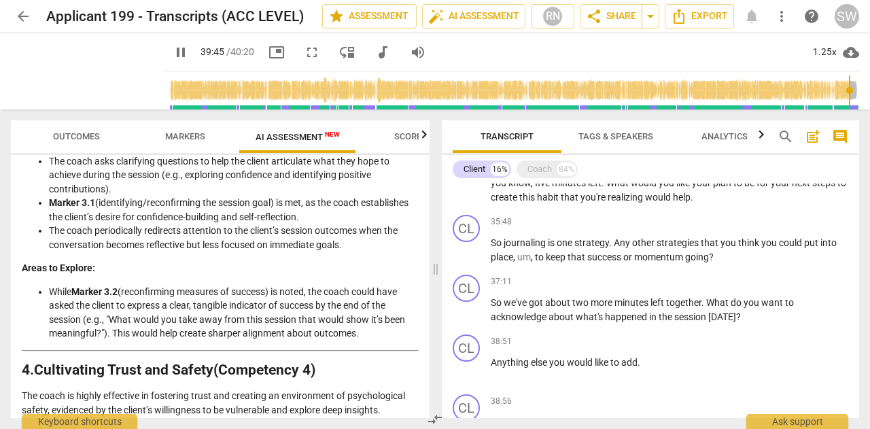
type input "2386"
